Goal: Find specific page/section: Find specific page/section

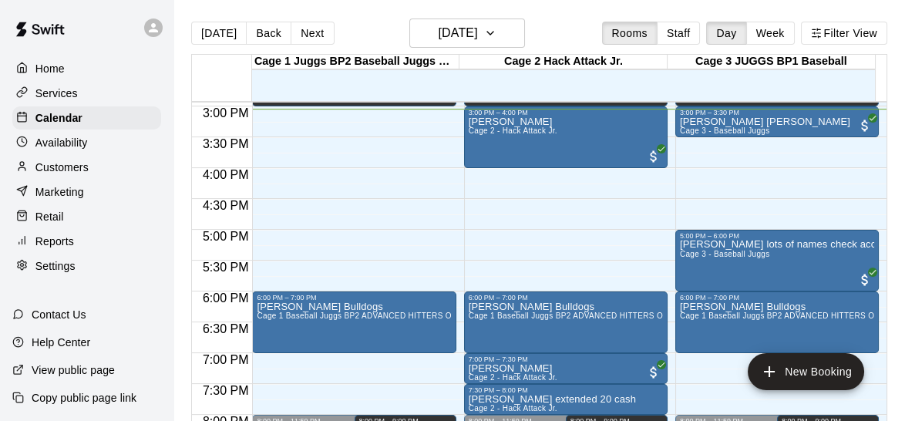
scroll to position [912, 0]
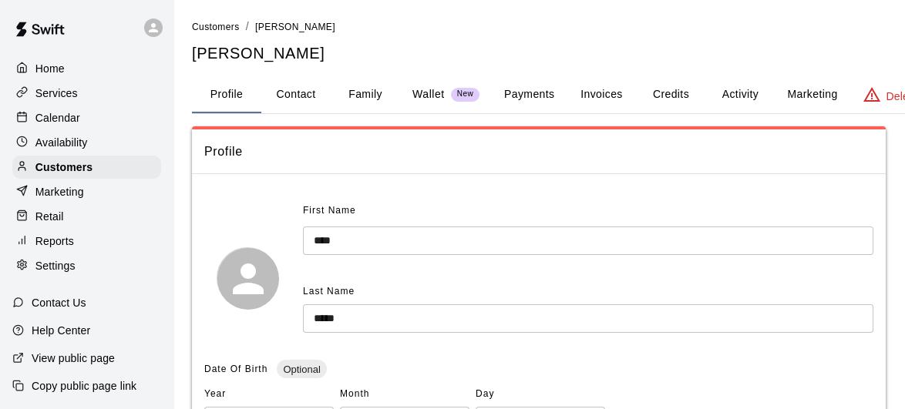
click at [364, 88] on button "Family" at bounding box center [365, 94] width 69 height 37
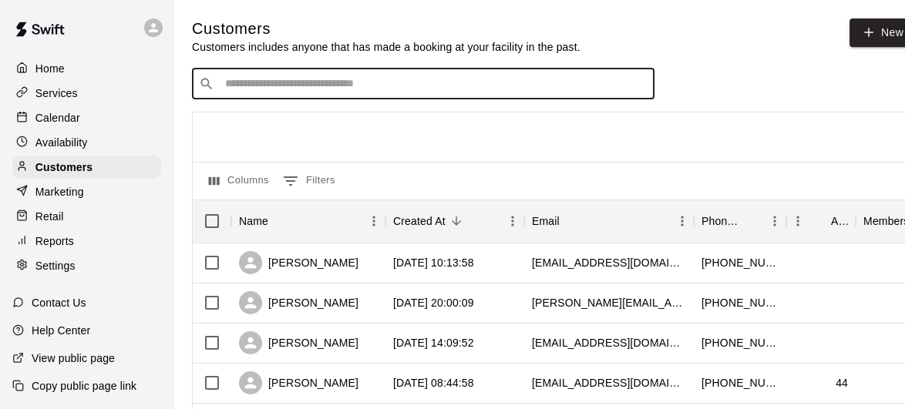
click at [413, 92] on input "Search customers by name or email" at bounding box center [433, 83] width 427 height 15
type input "*****"
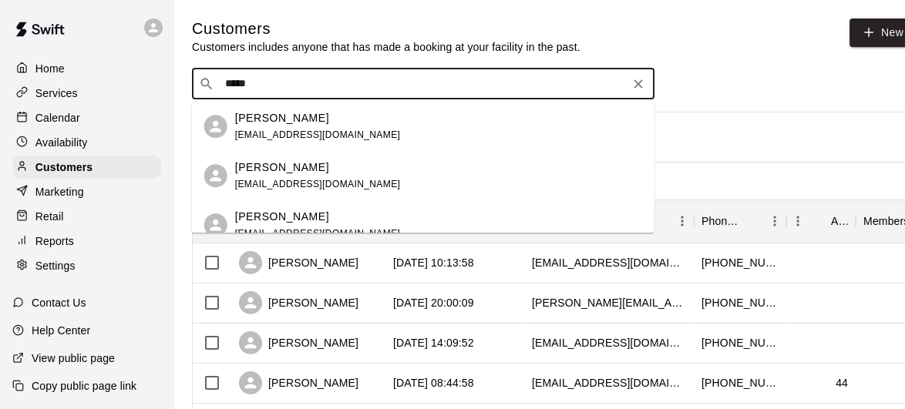
click at [331, 163] on div "Kevin Liang tonylqy89@gmail.com" at bounding box center [438, 176] width 407 height 33
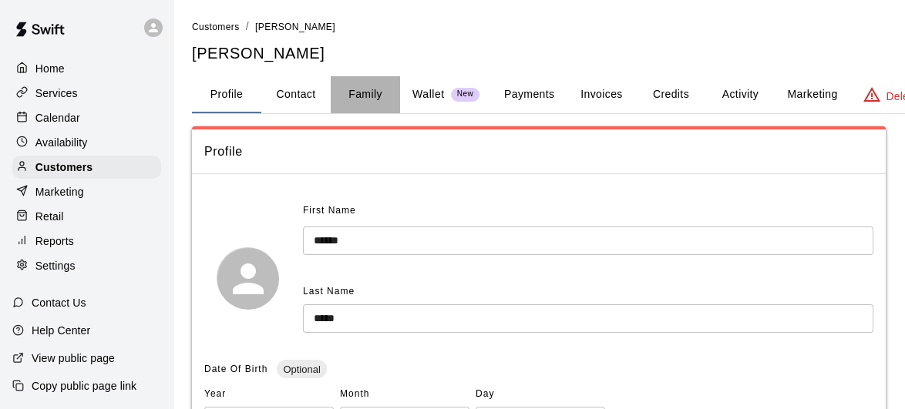
click at [377, 91] on button "Family" at bounding box center [365, 94] width 69 height 37
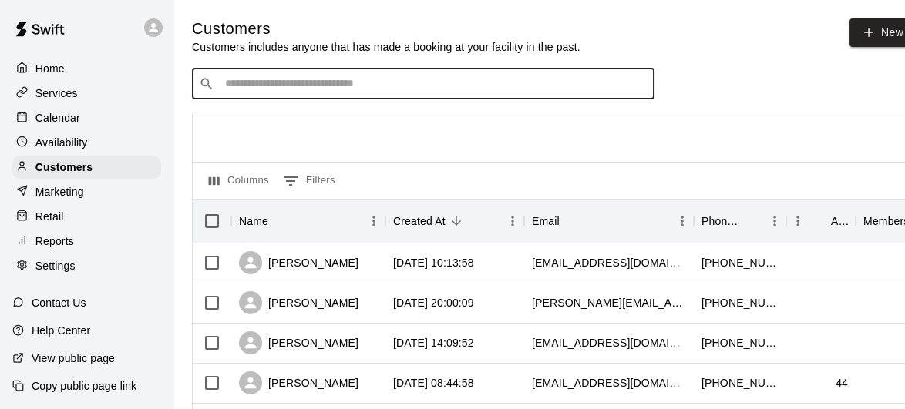
click at [382, 90] on input "Search customers by name or email" at bounding box center [433, 83] width 427 height 15
type input "*****"
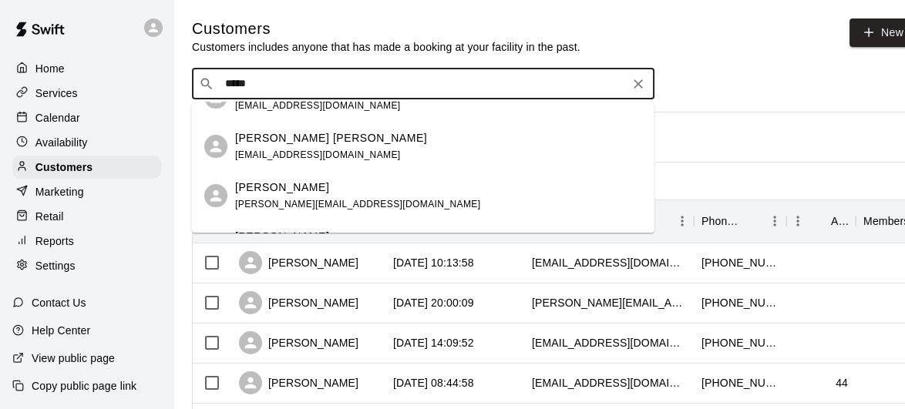
scroll to position [880, 0]
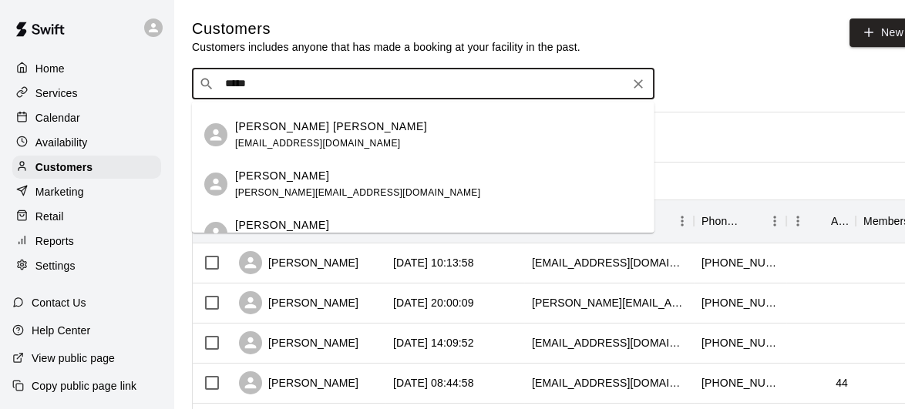
click at [326, 187] on span "jeff.traves@yahoo.com" at bounding box center [357, 192] width 245 height 11
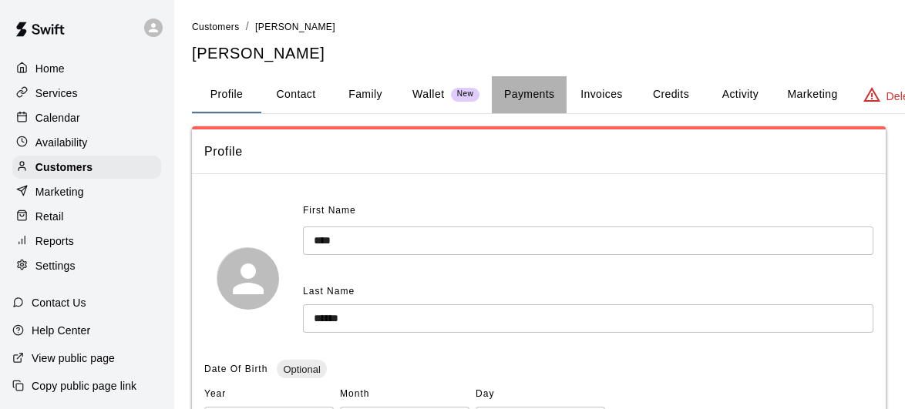
click at [540, 103] on button "Payments" at bounding box center [529, 94] width 75 height 37
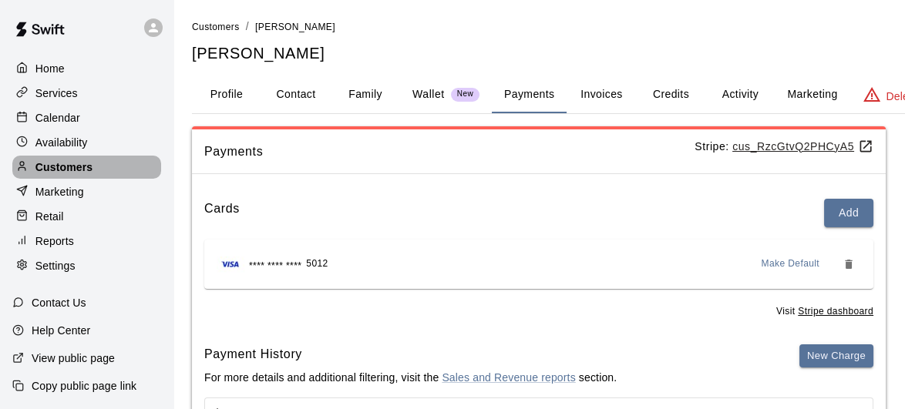
click at [72, 175] on p "Customers" at bounding box center [63, 167] width 57 height 15
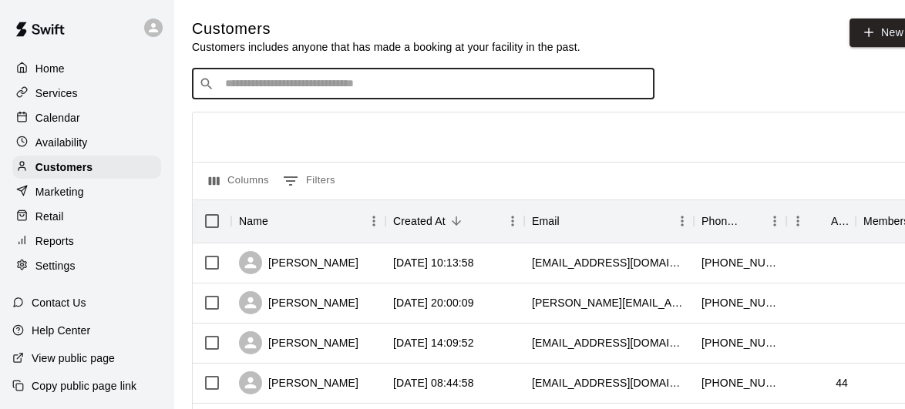
click at [360, 79] on input "Search customers by name or email" at bounding box center [433, 83] width 427 height 15
type input "****"
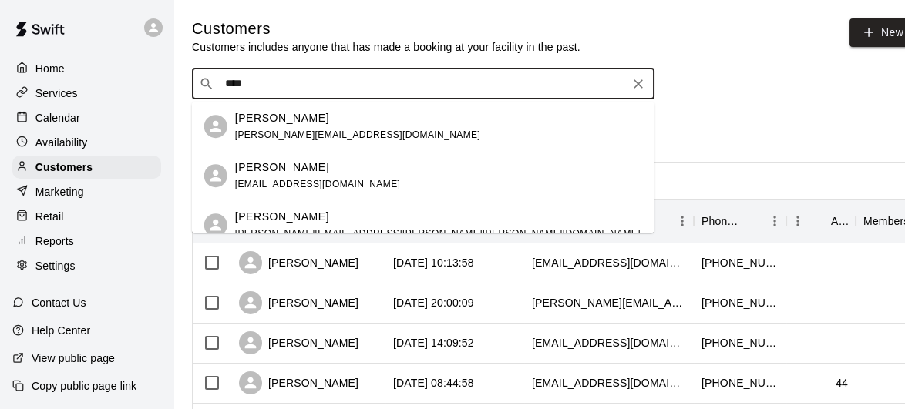
click at [311, 173] on div "Maxx Smith" at bounding box center [318, 168] width 166 height 16
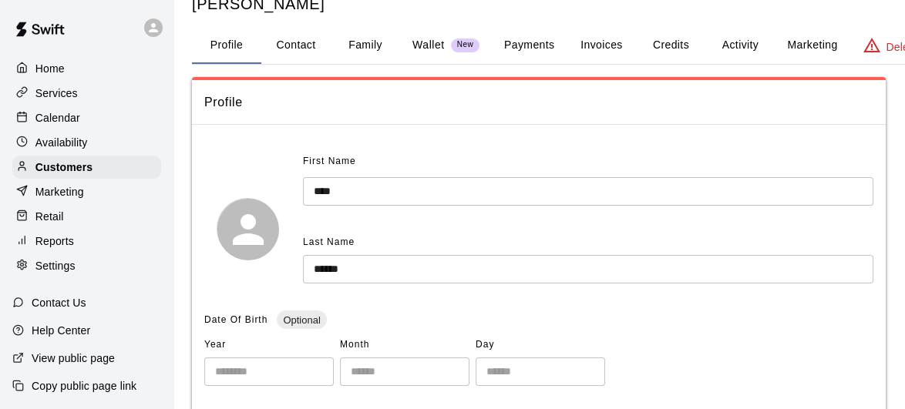
scroll to position [15, 0]
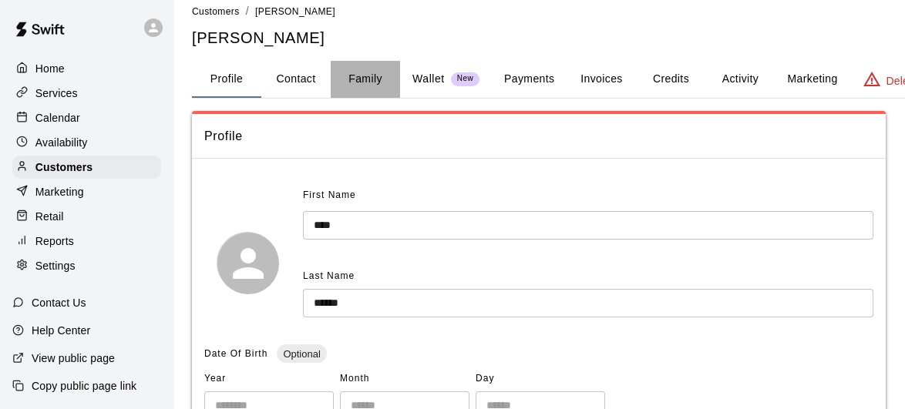
click at [378, 79] on button "Family" at bounding box center [365, 79] width 69 height 37
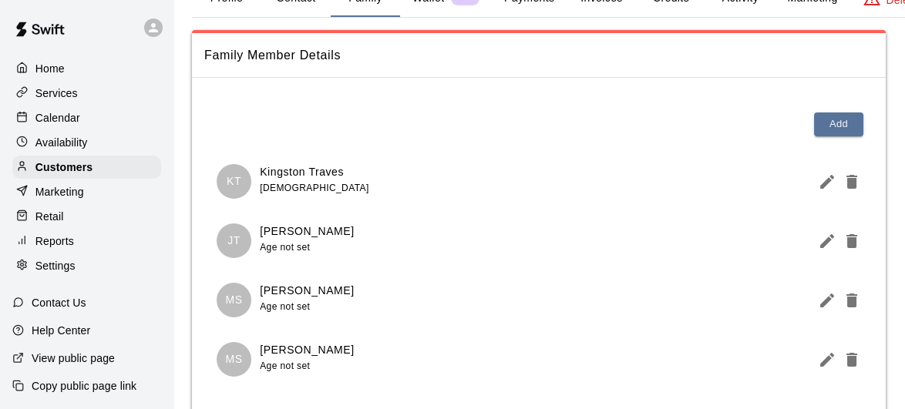
scroll to position [98, 0]
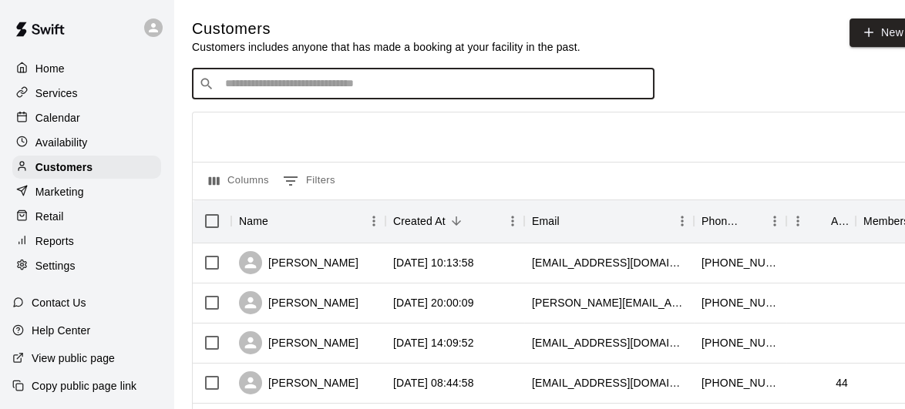
click at [426, 84] on input "Search customers by name or email" at bounding box center [433, 83] width 427 height 15
type input "**"
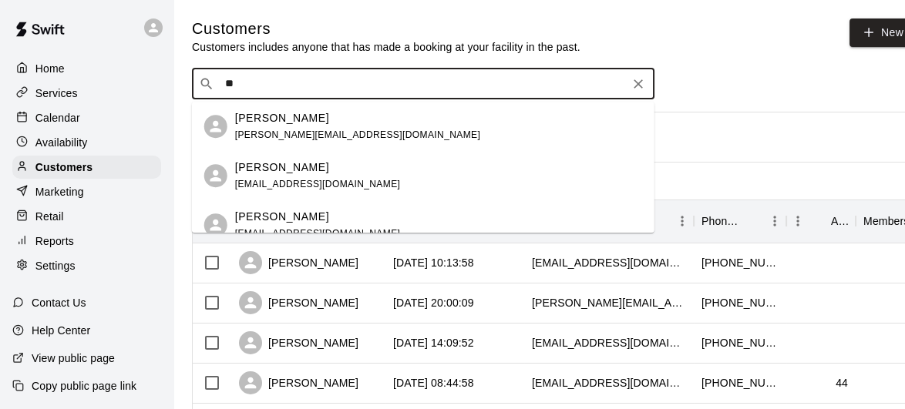
click at [375, 117] on div "Muhammad Sdieq" at bounding box center [357, 118] width 245 height 16
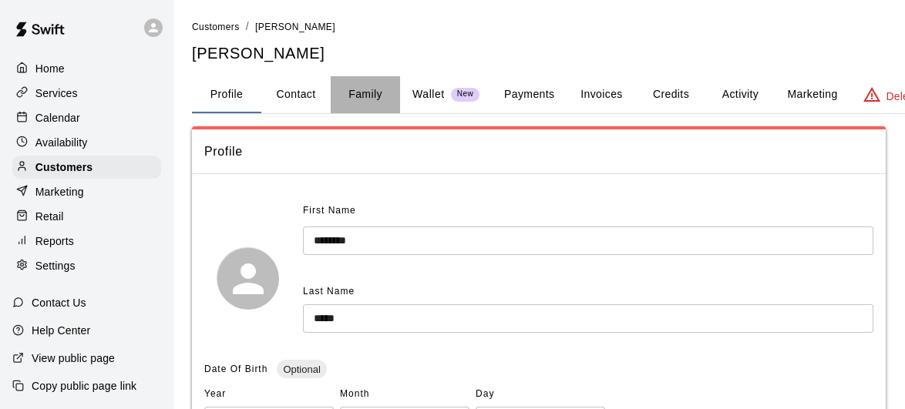
click at [366, 90] on button "Family" at bounding box center [365, 94] width 69 height 37
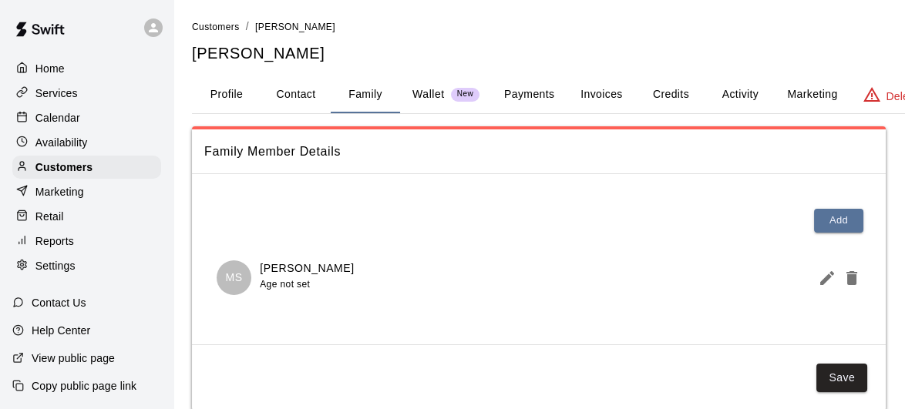
click at [241, 93] on button "Profile" at bounding box center [226, 94] width 69 height 37
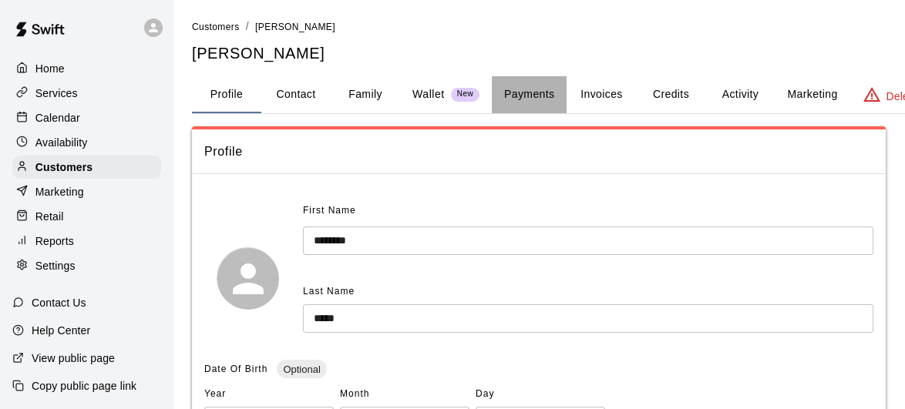
click at [544, 87] on button "Payments" at bounding box center [529, 94] width 75 height 37
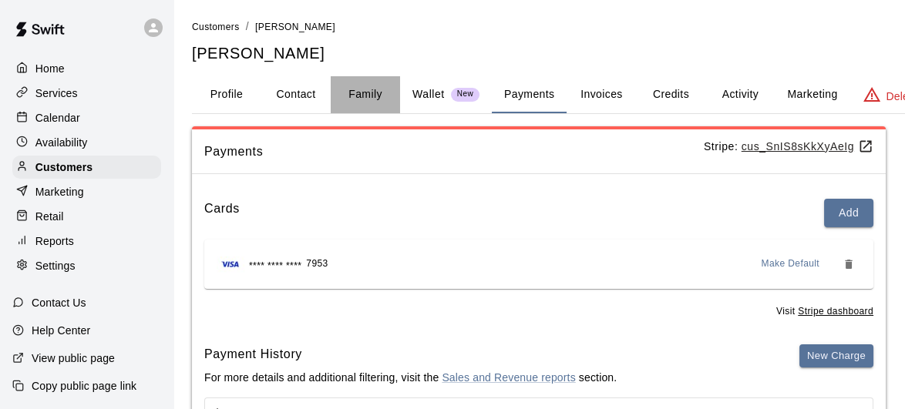
click at [362, 103] on button "Family" at bounding box center [365, 94] width 69 height 37
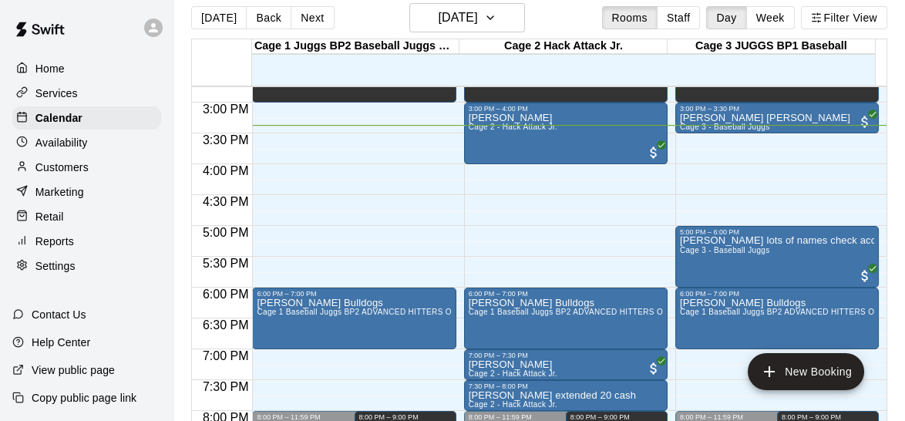
scroll to position [906, 0]
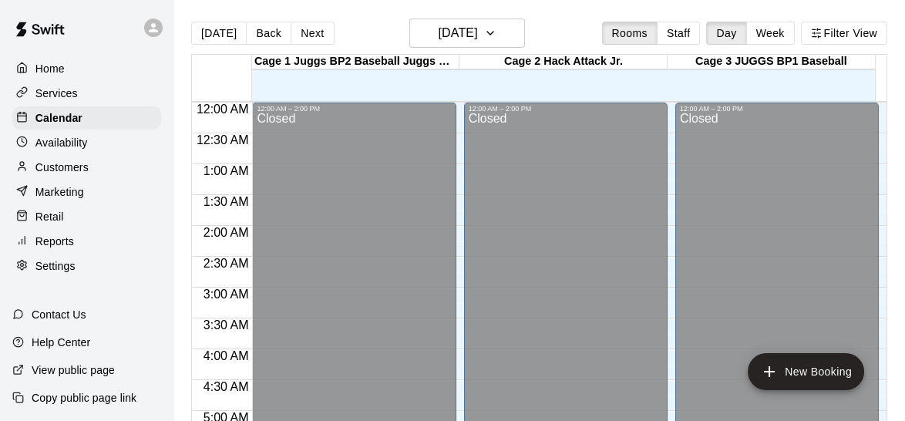
scroll to position [954, 0]
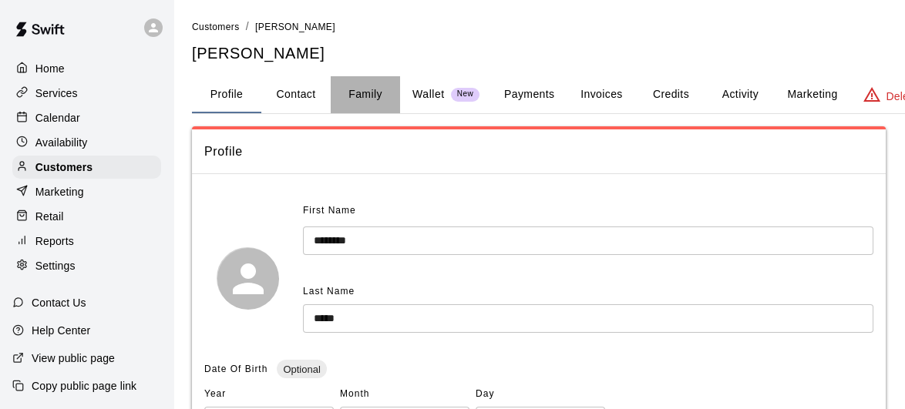
click at [360, 89] on button "Family" at bounding box center [365, 94] width 69 height 37
click at [373, 99] on button "Family" at bounding box center [365, 94] width 69 height 37
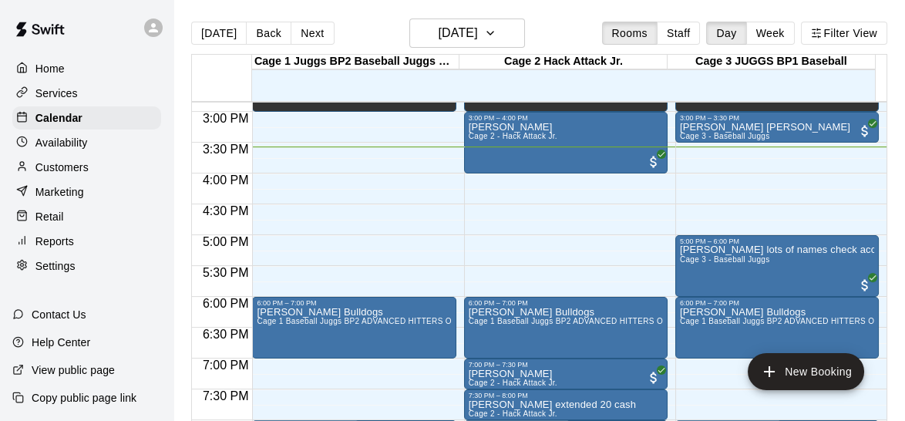
scroll to position [920, 0]
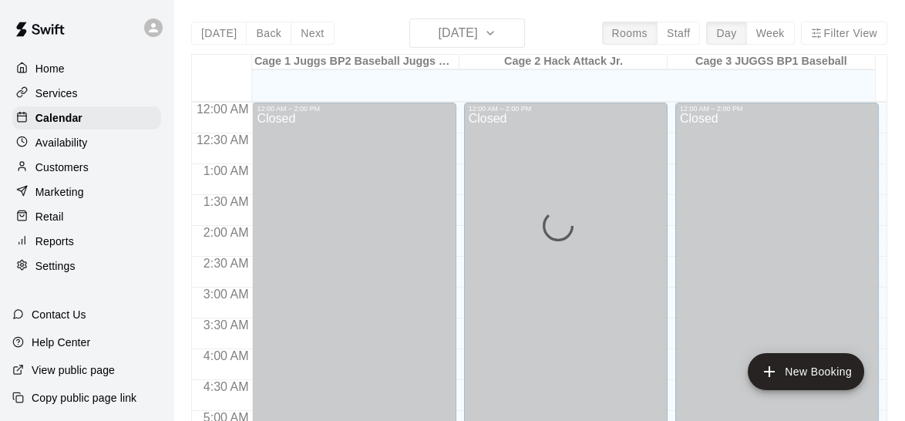
scroll to position [976, 0]
